Goal: Task Accomplishment & Management: Complete application form

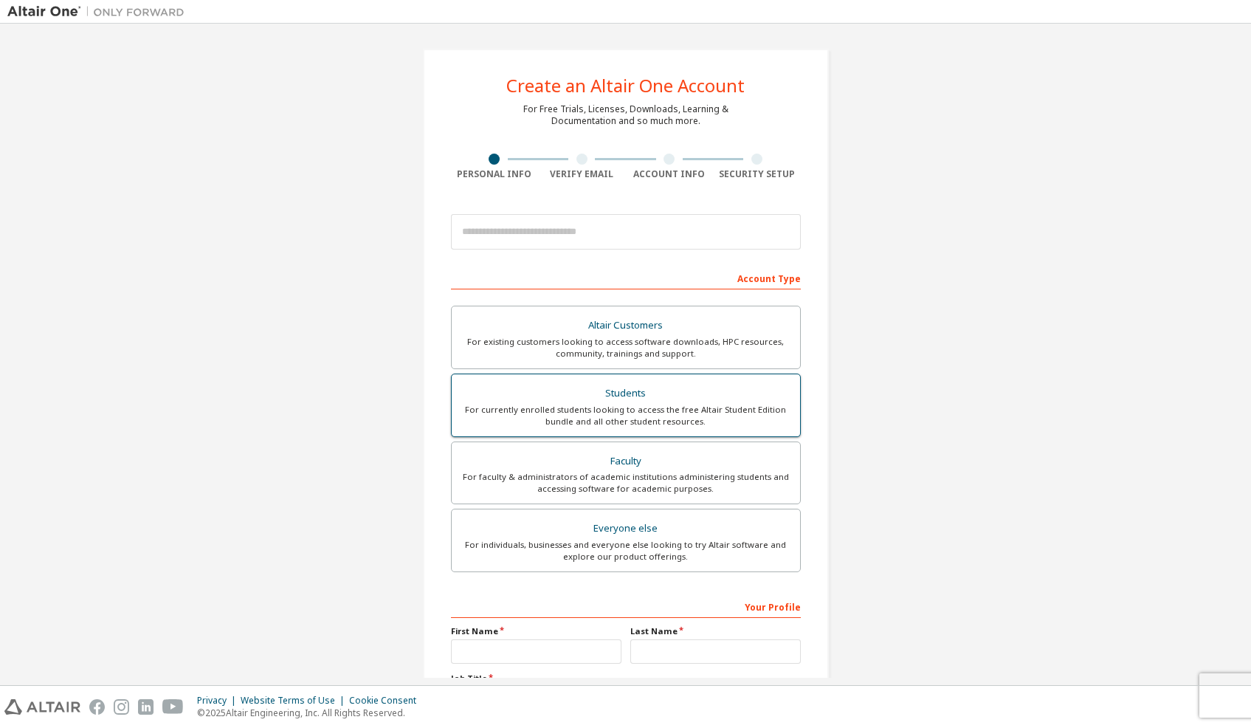
click at [685, 387] on div "Students" at bounding box center [626, 393] width 331 height 21
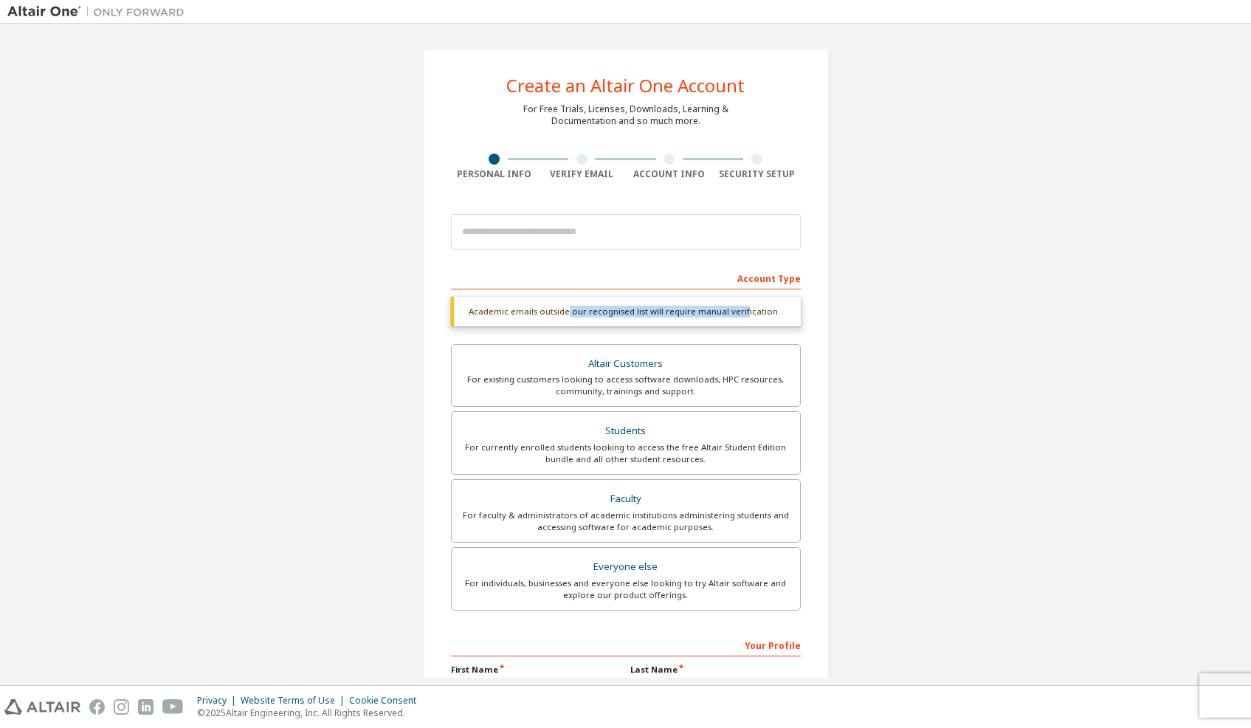
drag, startPoint x: 566, startPoint y: 311, endPoint x: 738, endPoint y: 320, distance: 172.3
click at [738, 320] on div "Academic emails outside our recognised list will require manual verification." at bounding box center [626, 312] width 350 height 30
click at [739, 320] on div "Academic emails outside our recognised list will require manual verification." at bounding box center [626, 312] width 350 height 30
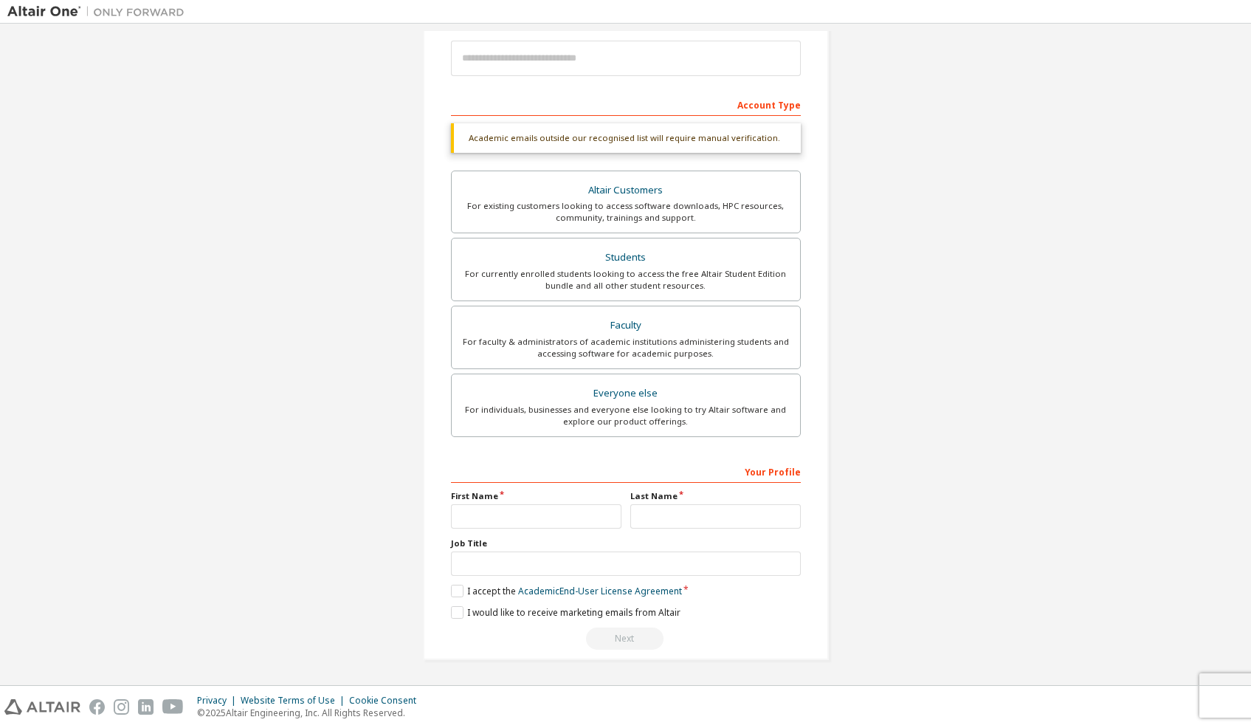
scroll to position [174, 0]
click at [503, 504] on input "text" at bounding box center [536, 516] width 171 height 24
type input "*******"
click at [512, 63] on input "email" at bounding box center [626, 58] width 350 height 35
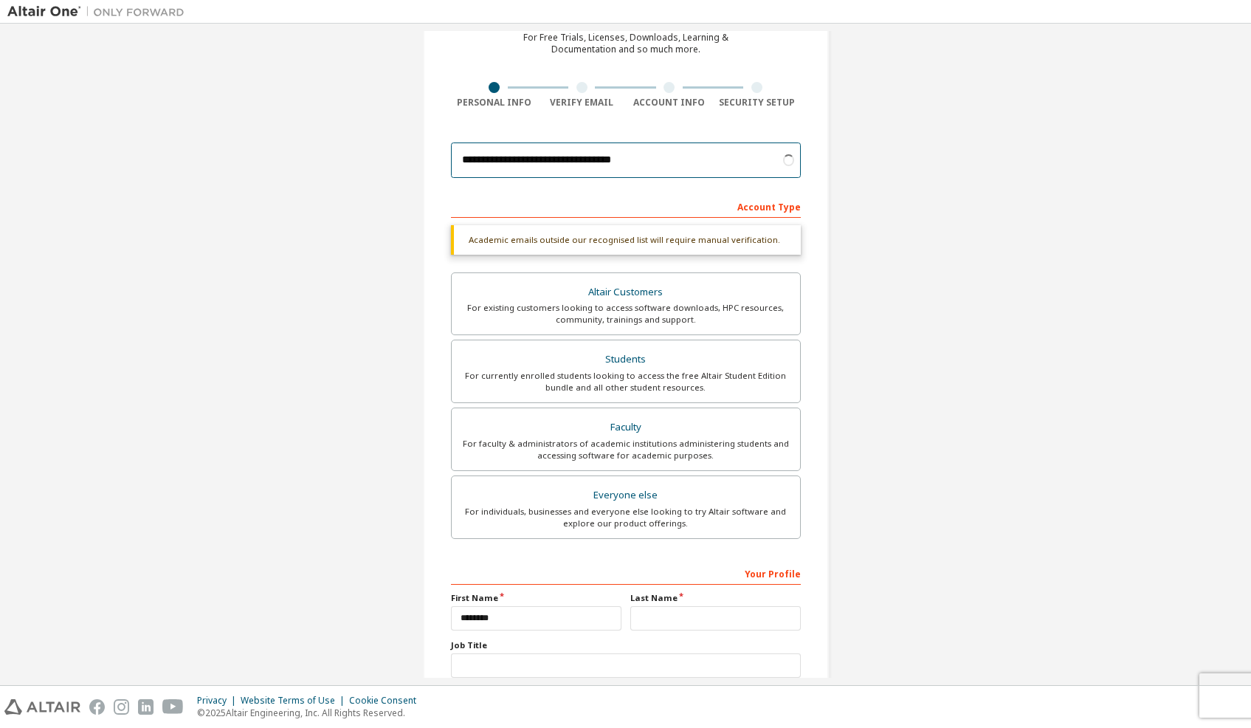
scroll to position [75, 0]
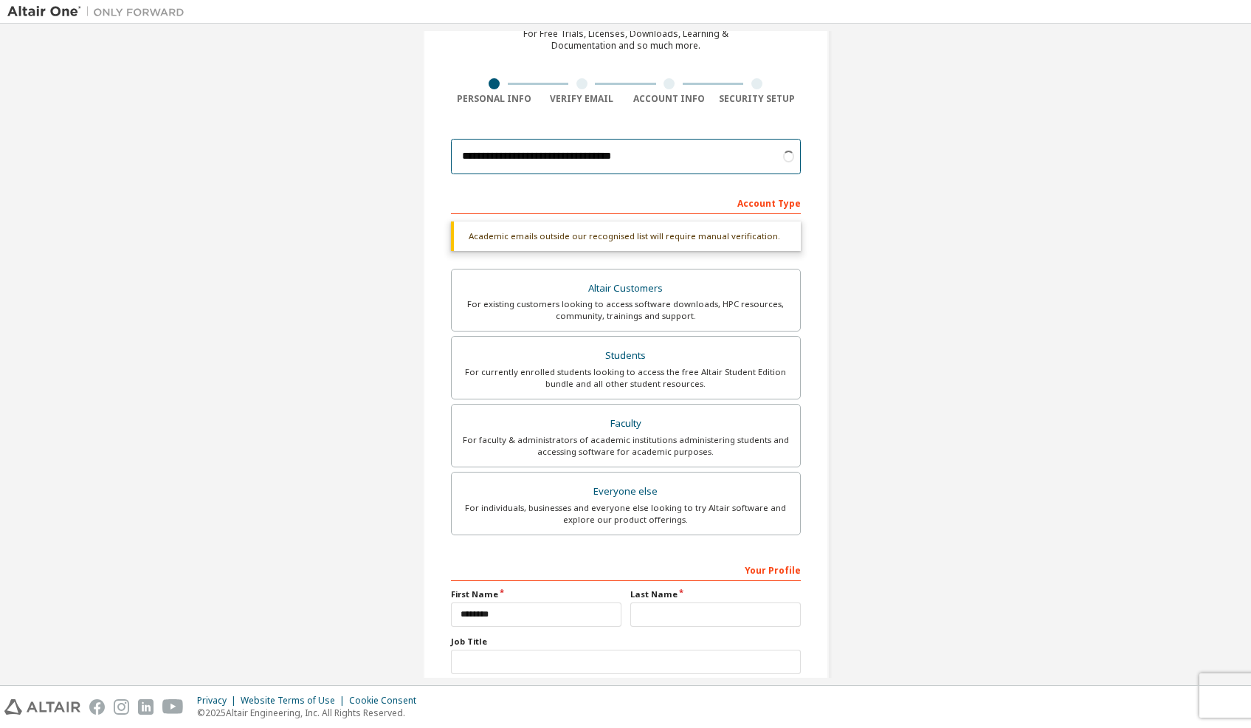
type input "**********"
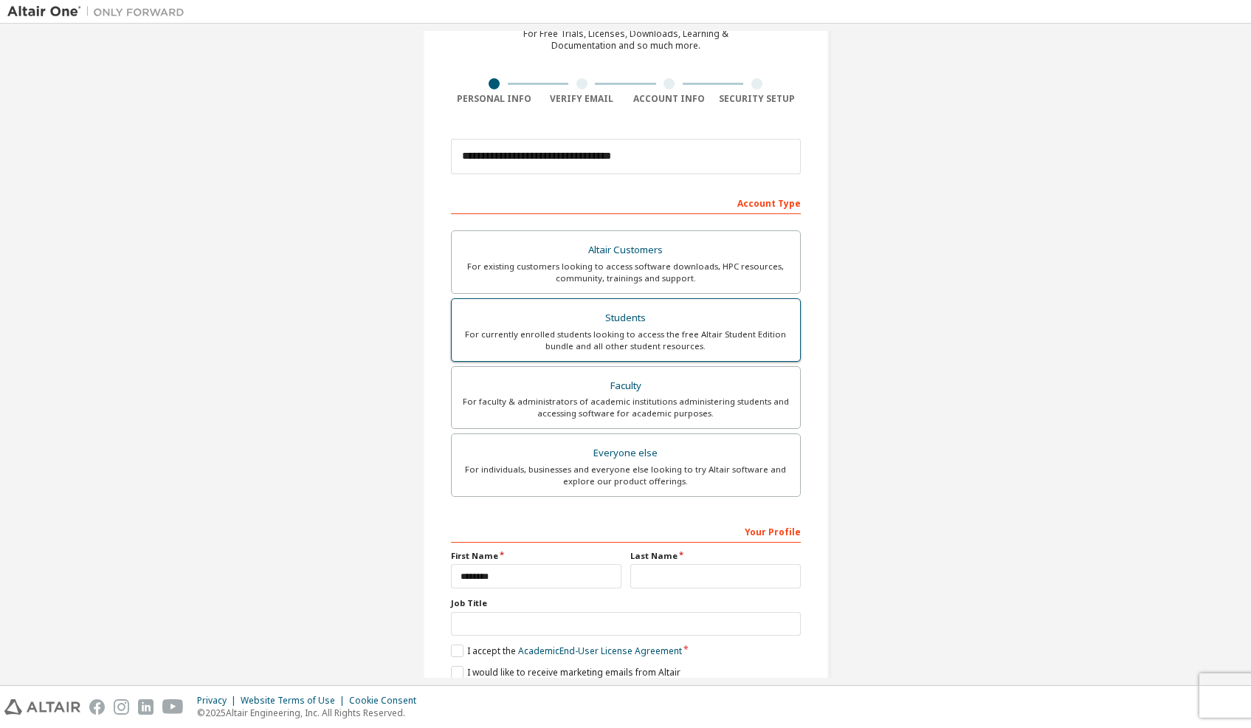
click at [709, 342] on div "For currently enrolled students looking to access the free Altair Student Editi…" at bounding box center [626, 341] width 331 height 24
click at [695, 392] on div "Faculty" at bounding box center [626, 386] width 331 height 21
click at [683, 330] on div "For currently enrolled students looking to access the free Altair Student Editi…" at bounding box center [626, 341] width 331 height 24
click at [749, 342] on div "For currently enrolled students looking to access the free Altair Student Editi…" at bounding box center [626, 341] width 331 height 24
click at [720, 388] on div "Faculty" at bounding box center [626, 386] width 331 height 21
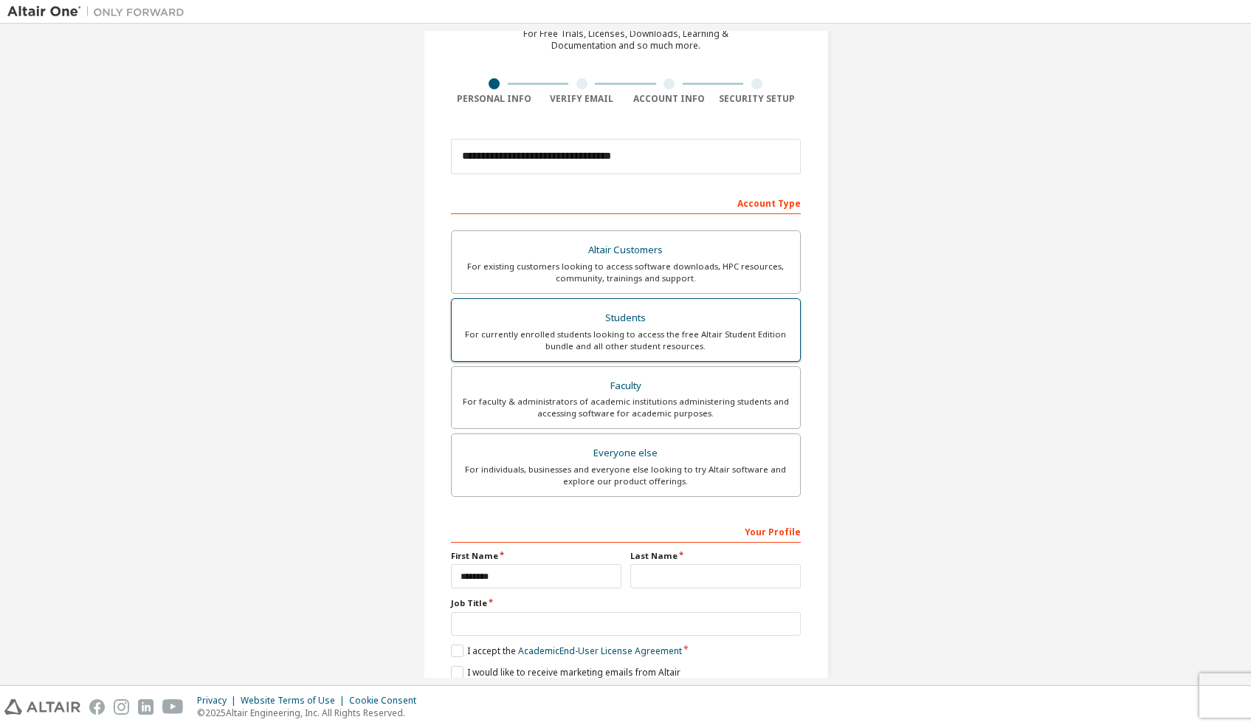
click at [701, 334] on div "For currently enrolled students looking to access the free Altair Student Editi…" at bounding box center [626, 341] width 331 height 24
click at [695, 322] on div "Students" at bounding box center [626, 318] width 331 height 21
click at [703, 588] on div "Your Profile First Name ******* Last Name Job Title Please provide State/Provin…" at bounding box center [626, 614] width 350 height 191
click at [716, 568] on input "text" at bounding box center [716, 576] width 171 height 24
type input "*****"
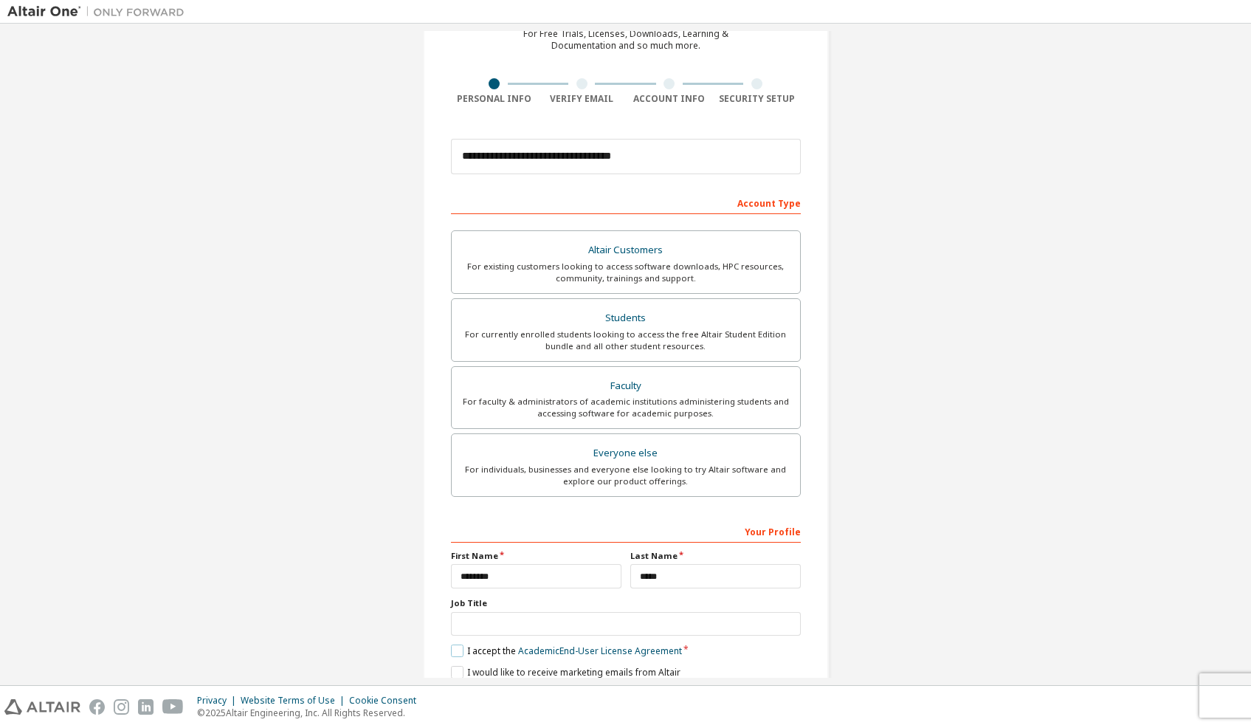
click at [495, 656] on label "I accept the Academic End-User License Agreement" at bounding box center [566, 651] width 231 height 13
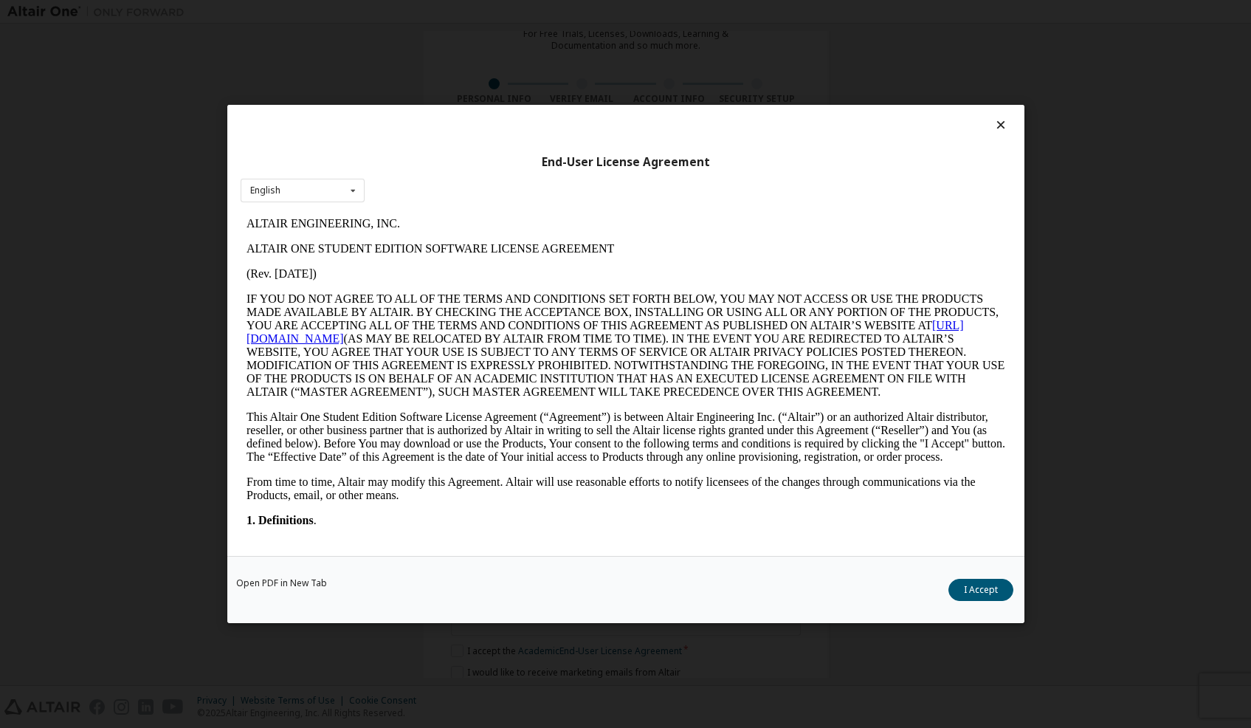
scroll to position [0, 0]
click at [966, 581] on button "I Accept" at bounding box center [981, 590] width 65 height 22
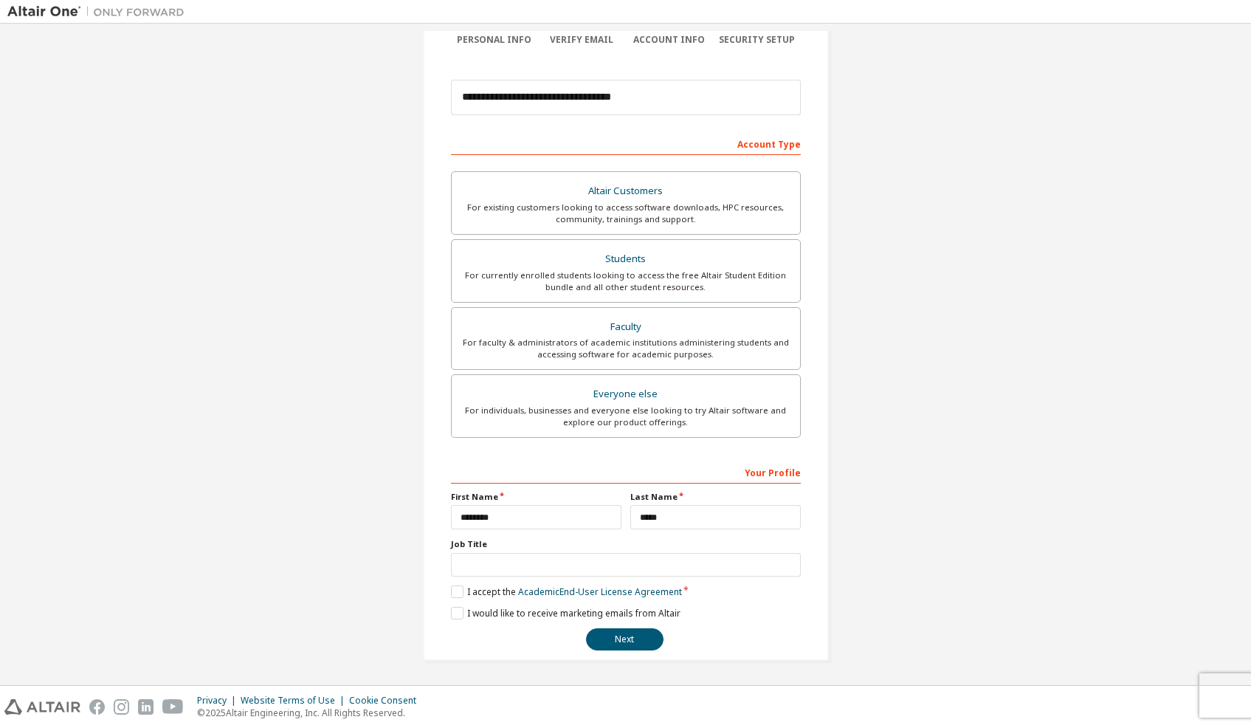
scroll to position [136, 0]
click at [615, 637] on button "Next" at bounding box center [625, 639] width 78 height 22
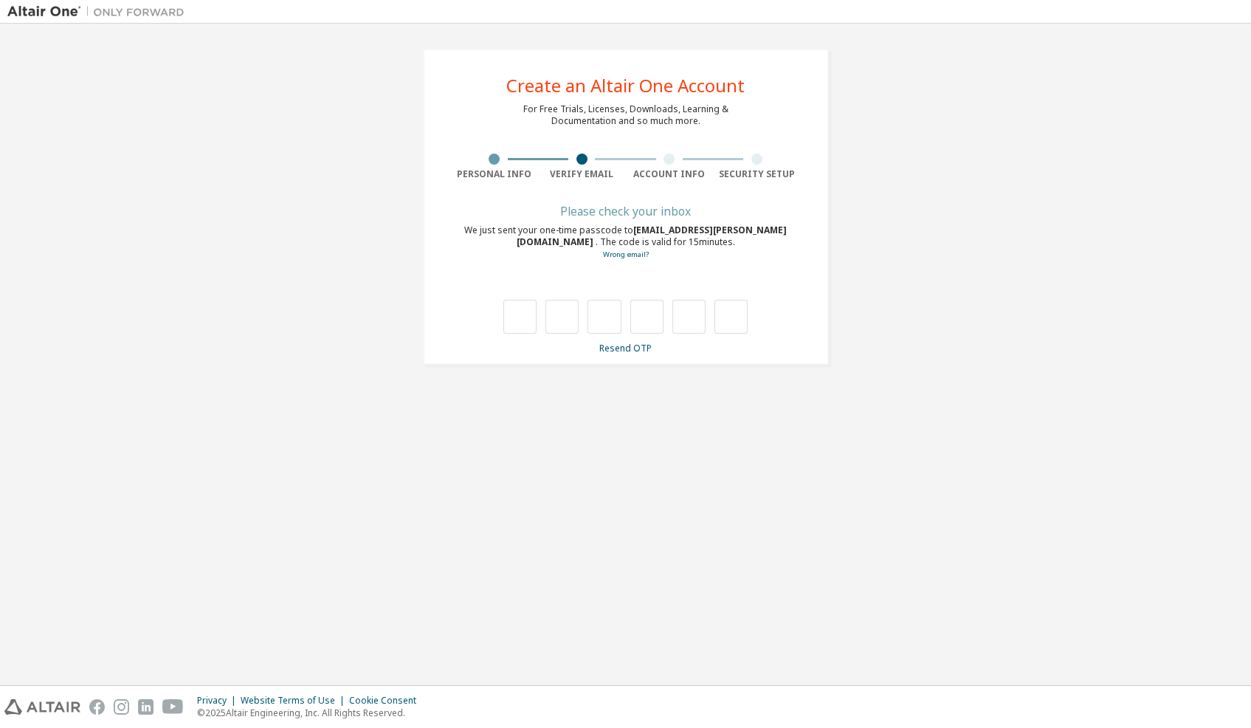
scroll to position [0, 0]
click at [518, 317] on input "text" at bounding box center [520, 317] width 33 height 34
type input "*"
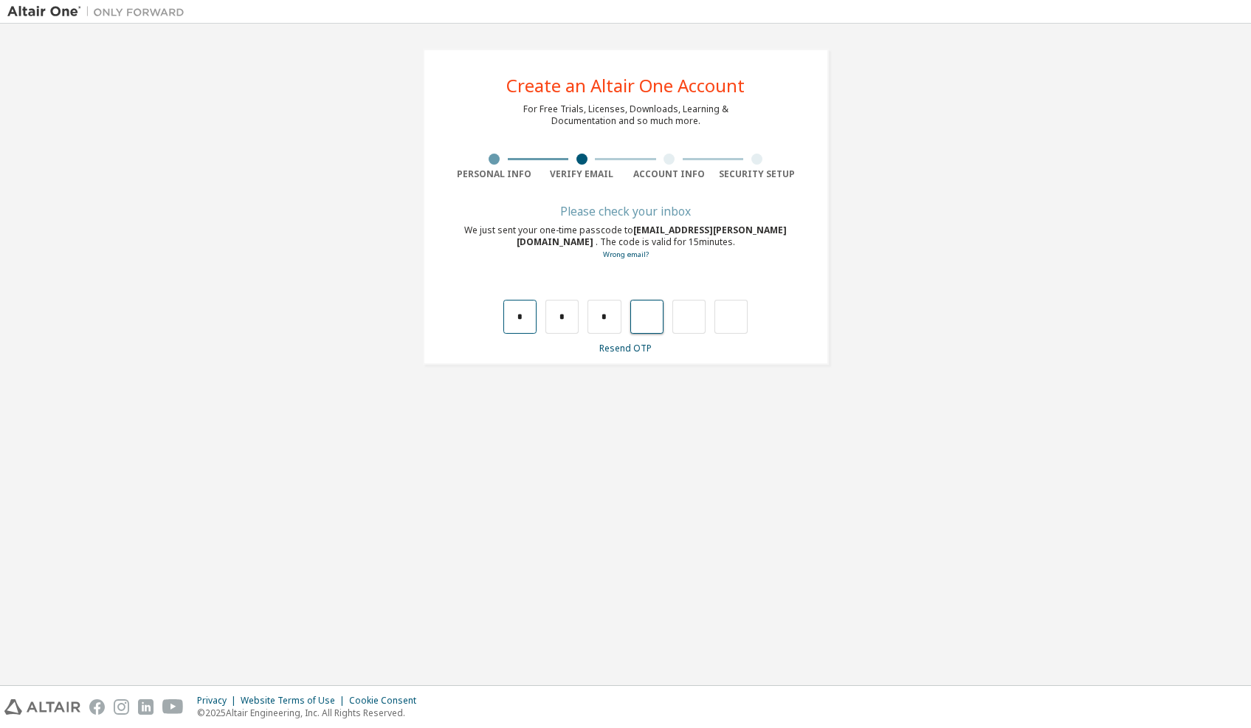
type input "*"
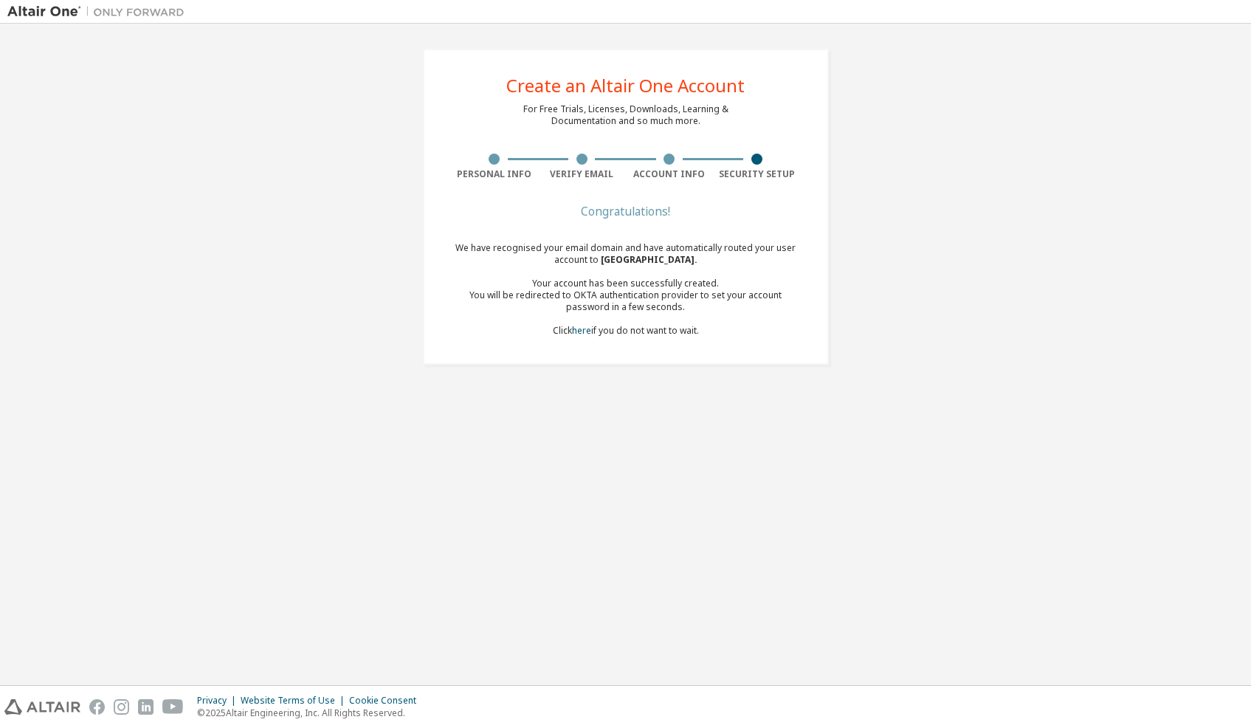
click at [527, 401] on div "Create an Altair One Account For Free Trials, Licenses, Downloads, Learning & D…" at bounding box center [625, 354] width 1237 height 647
